Goal: Information Seeking & Learning: Learn about a topic

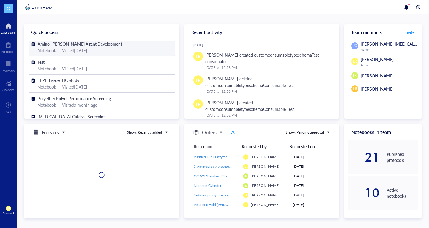
click at [50, 45] on span "Amino-[PERSON_NAME] Agent Development" at bounding box center [80, 44] width 85 height 6
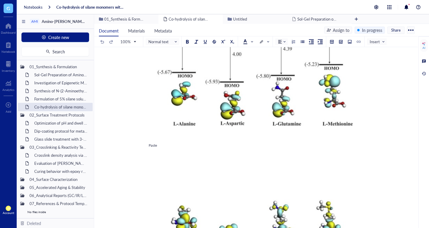
click at [154, 148] on div "Paste" at bounding box center [255, 145] width 212 height 5
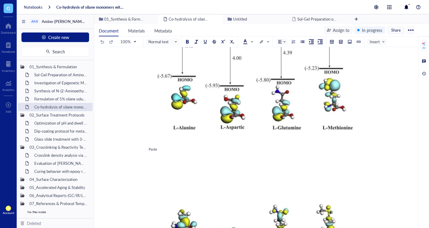
scroll to position [150, 0]
click at [151, 152] on span "Paste" at bounding box center [153, 149] width 8 height 5
click at [425, 44] on div at bounding box center [424, 44] width 4 height 4
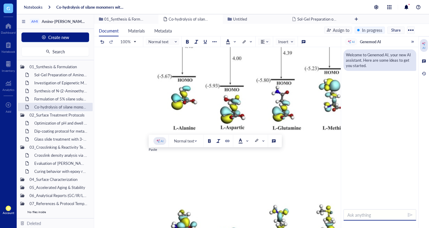
click at [356, 212] on textarea at bounding box center [380, 214] width 73 height 11
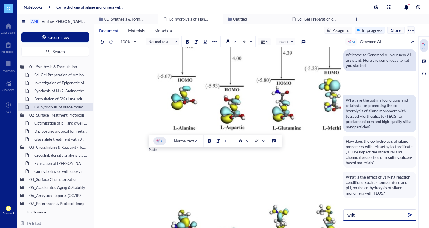
type textarea "writ"
click at [380, 124] on div "What are the optimal conditions and catalysts for promoting the co-hydrolysis o…" at bounding box center [380, 113] width 68 height 32
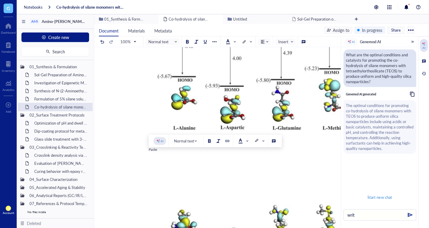
click at [382, 136] on div "The optimal conditions for promoting co-hydrolysis of silane monomers with TEOS…" at bounding box center [380, 127] width 68 height 48
click at [153, 152] on span "Paste" at bounding box center [153, 149] width 8 height 5
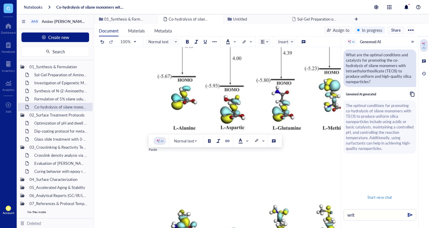
click at [159, 139] on div at bounding box center [158, 141] width 4 height 4
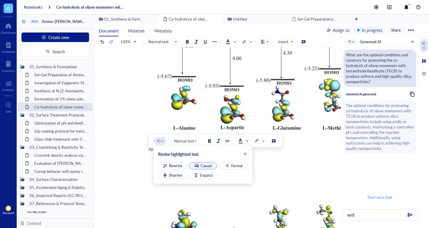
click at [199, 164] on div "button" at bounding box center [196, 165] width 5 height 5
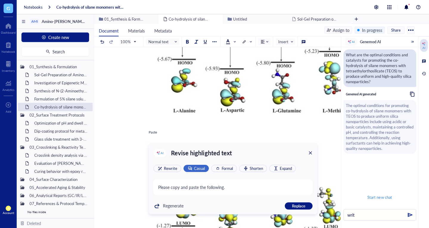
scroll to position [168, 0]
click at [222, 166] on span "Formal" at bounding box center [227, 167] width 11 height 5
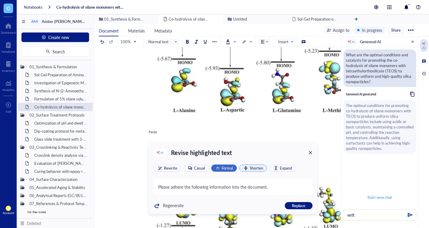
click at [255, 170] on span "Shorten" at bounding box center [256, 167] width 13 height 5
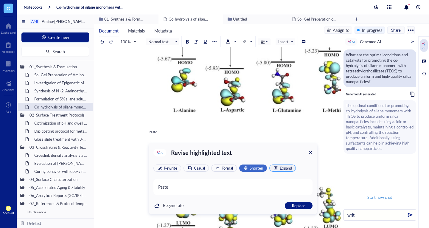
click at [275, 168] on div "button" at bounding box center [275, 167] width 5 height 5
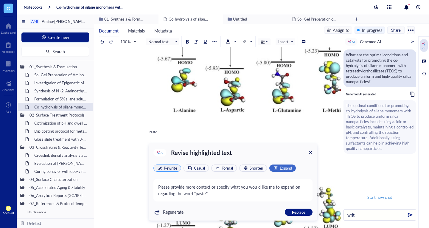
click at [175, 167] on span "Rewrite" at bounding box center [170, 167] width 13 height 5
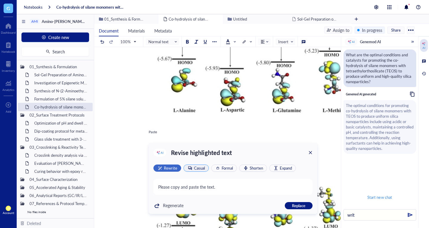
click at [204, 167] on span "Casual" at bounding box center [199, 167] width 11 height 5
click at [314, 148] on div "AI Revise highlighted text Rewrite Casual Formal Shorten Expand Please copy and…" at bounding box center [233, 178] width 169 height 71
click at [313, 149] on div "AI Revise highlighted text Rewrite Casual Formal Shorten Expand Please copy and…" at bounding box center [233, 178] width 169 height 71
click at [301, 201] on div "AI Revise highlighted text Rewrite Casual Formal Shorten Expand Please copy and…" at bounding box center [233, 178] width 169 height 71
click at [301, 206] on span "Replace" at bounding box center [298, 205] width 13 height 5
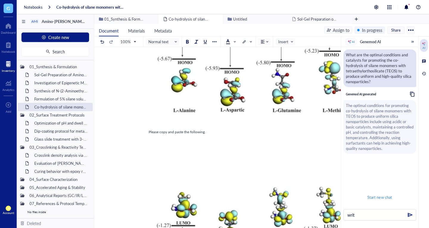
click at [7, 65] on div at bounding box center [8, 64] width 13 height 10
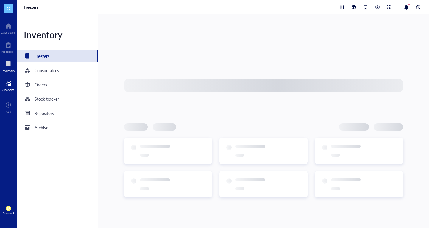
click at [8, 86] on div at bounding box center [8, 83] width 12 height 10
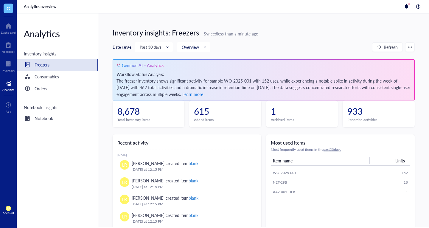
click at [203, 96] on span "Learn more" at bounding box center [192, 94] width 21 height 6
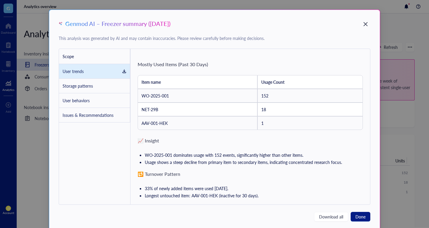
click at [104, 84] on li "Storage patterns" at bounding box center [94, 86] width 71 height 15
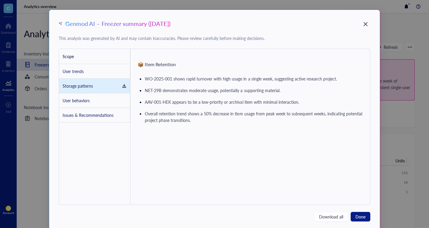
click at [97, 72] on li "User trends" at bounding box center [94, 71] width 71 height 15
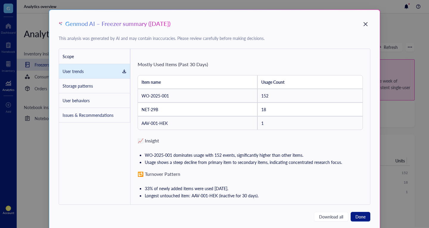
scroll to position [35, 0]
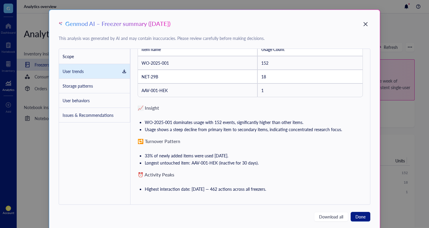
click at [101, 105] on li "User behaviors" at bounding box center [94, 100] width 71 height 15
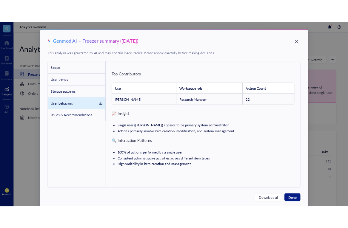
scroll to position [0, 0]
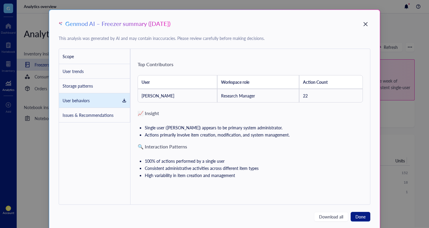
click at [100, 117] on div "Issues & Recommendations" at bounding box center [88, 115] width 51 height 7
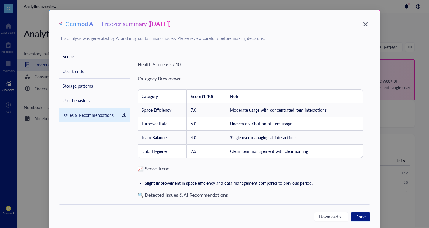
click at [32, 47] on div "Genmod AI – Freezer summary ([DATE]) This analysis was generated by AI and may …" at bounding box center [214, 114] width 429 height 228
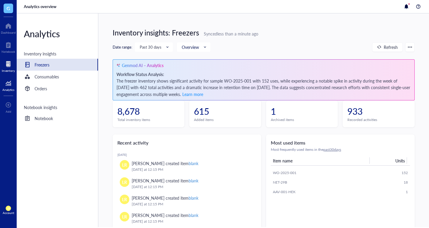
click at [10, 66] on div at bounding box center [8, 64] width 13 height 10
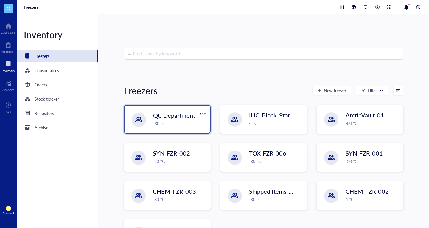
click at [148, 118] on div "QC Department -80 °C" at bounding box center [168, 119] width 86 height 27
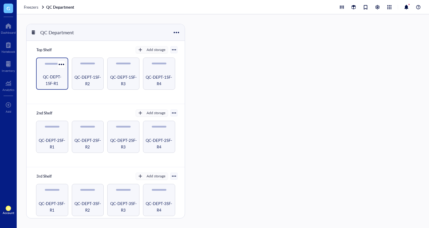
click at [48, 72] on div "QC-DEPT-1SF-R1" at bounding box center [52, 74] width 32 height 32
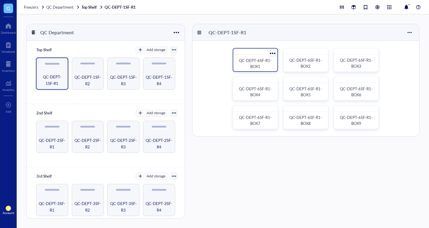
click at [250, 65] on div "QC-DEPT-6SF-R1-BOX1" at bounding box center [255, 64] width 34 height 12
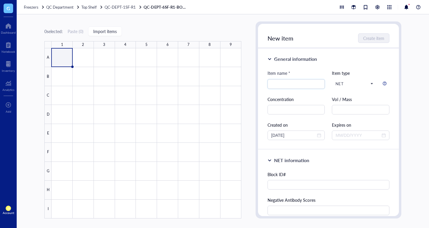
click at [65, 61] on div at bounding box center [147, 133] width 190 height 170
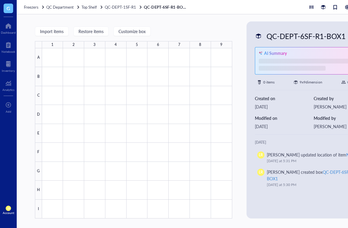
click at [239, 200] on div "Import items Restore items Customize box 1 2 3 4 5 6 7 8 9 A B C D E F G H I QC…" at bounding box center [207, 121] width 381 height 214
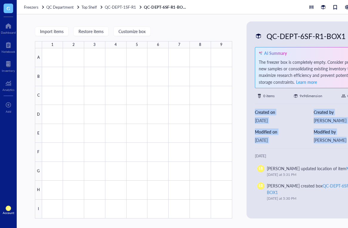
drag, startPoint x: 254, startPoint y: 113, endPoint x: 354, endPoint y: 147, distance: 105.7
click at [348, 147] on html "G Dashboard Notebook Inventory Analytics To pick up a draggable item, press the…" at bounding box center [174, 114] width 348 height 228
copy div "Created on [DATE] Created by [PERSON_NAME] Modified on [DATE] Modified by [PERS…"
click at [122, 7] on span "QC-DEPT-1SF-R1" at bounding box center [120, 7] width 31 height 6
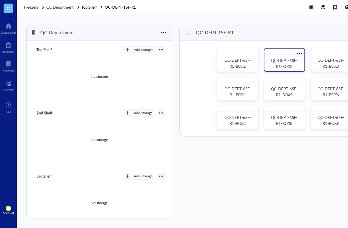
click at [277, 67] on span "QC-DEPT-6SF-R1-BOX2" at bounding box center [284, 64] width 27 height 12
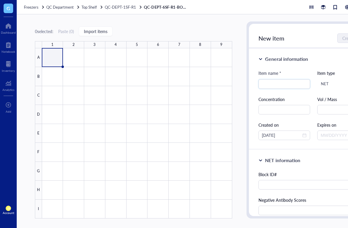
click at [190, 33] on div "0 selected: Paste ( 0 ) Import items" at bounding box center [133, 31] width 197 height 5
click at [57, 53] on div at bounding box center [137, 133] width 190 height 170
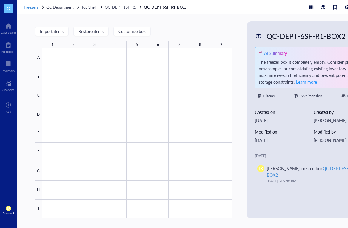
click at [26, 7] on span "Freezers" at bounding box center [31, 7] width 15 height 6
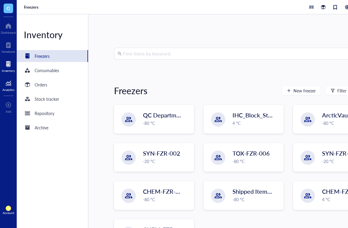
click at [8, 93] on div "Analytics" at bounding box center [8, 85] width 17 height 17
drag, startPoint x: 8, startPoint y: 93, endPoint x: 6, endPoint y: 86, distance: 7.4
click at [6, 86] on div "Analytics" at bounding box center [8, 85] width 17 height 17
click at [6, 86] on div at bounding box center [8, 83] width 12 height 10
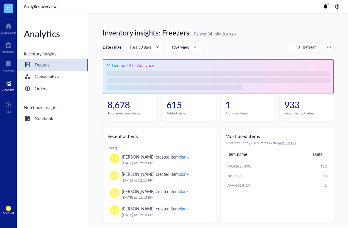
drag, startPoint x: 167, startPoint y: 74, endPoint x: 159, endPoint y: 86, distance: 14.1
click at [159, 86] on ul at bounding box center [217, 80] width 223 height 19
